Goal: Task Accomplishment & Management: Use online tool/utility

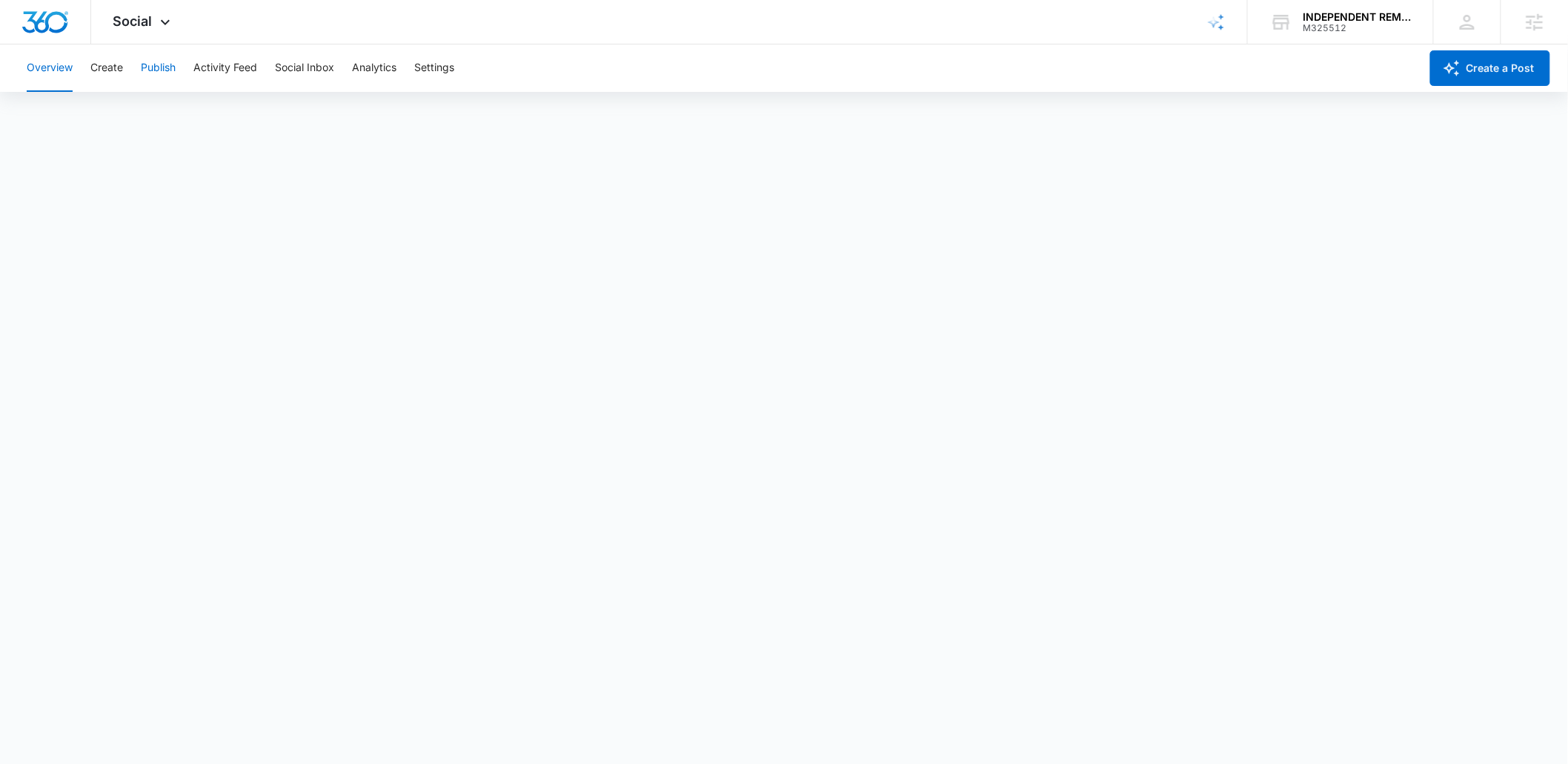
click at [145, 65] on button "Publish" at bounding box center [158, 68] width 35 height 47
click at [118, 105] on button "Schedules" at bounding box center [112, 113] width 50 height 41
click at [96, 58] on button "Create" at bounding box center [107, 68] width 33 height 47
click at [165, 105] on button "Approvals" at bounding box center [145, 113] width 49 height 41
